Goal: Browse casually

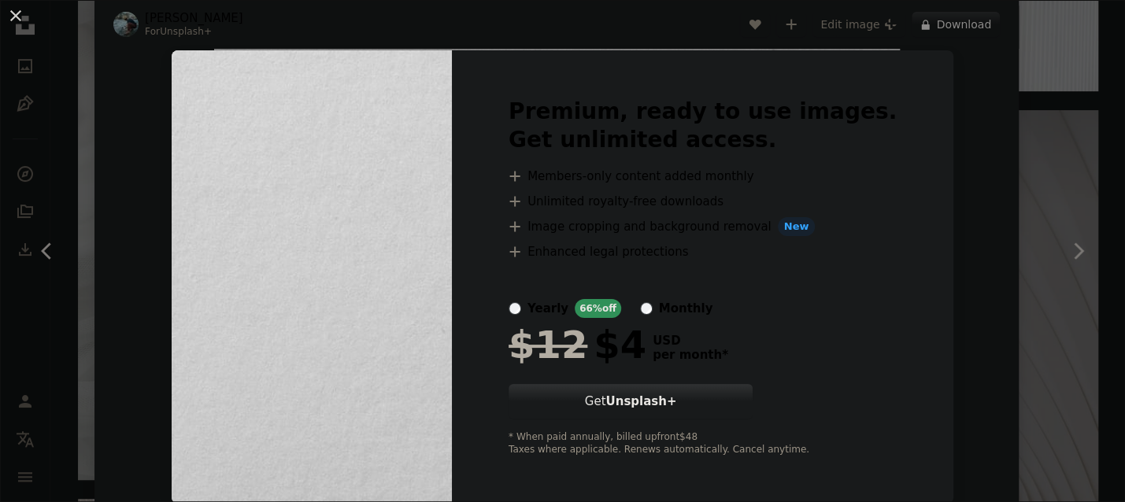
scroll to position [2, 0]
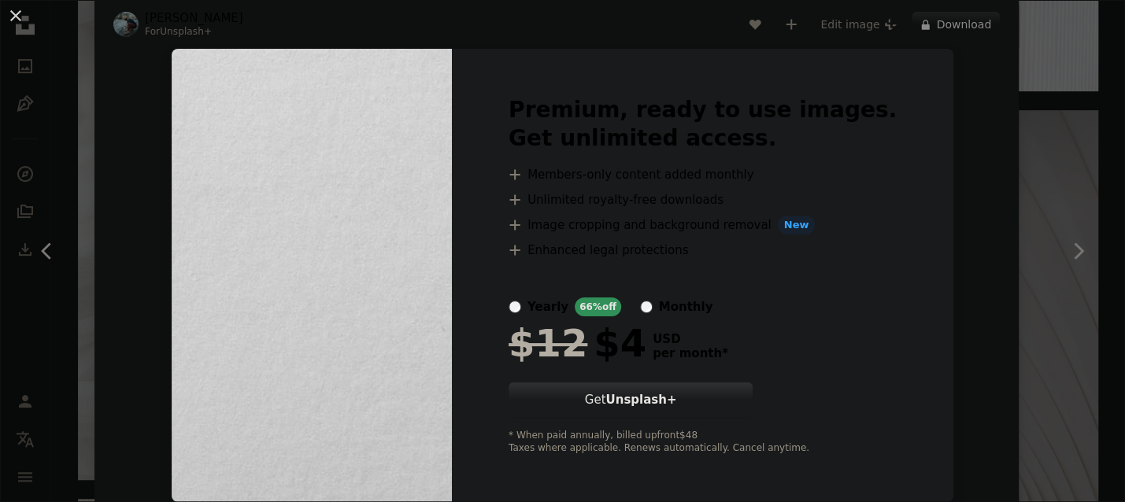
click at [1043, 122] on div "An X shape Premium, ready to use images. Get unlimited access. A plus sign Memb…" at bounding box center [562, 251] width 1125 height 502
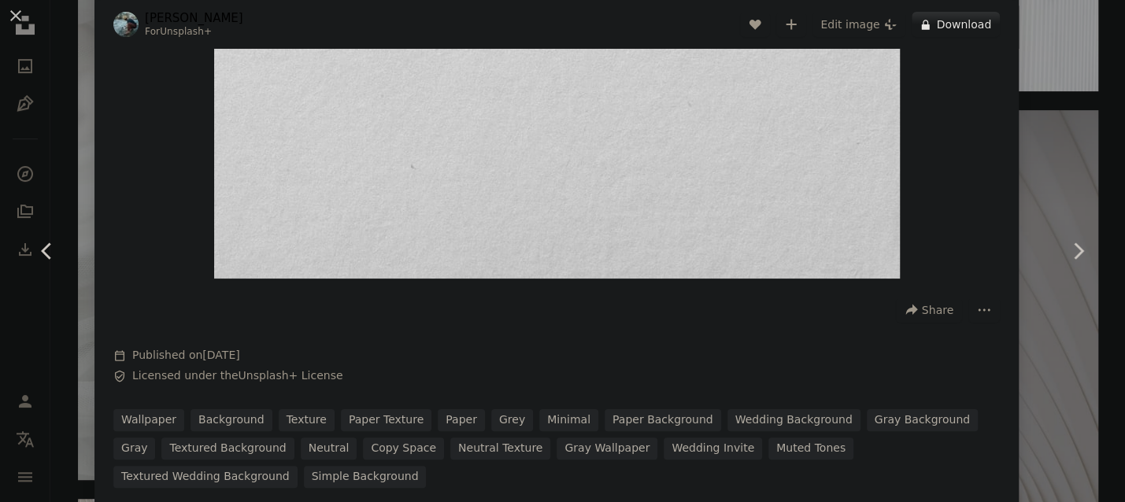
scroll to position [260, 0]
